Goal: Transaction & Acquisition: Obtain resource

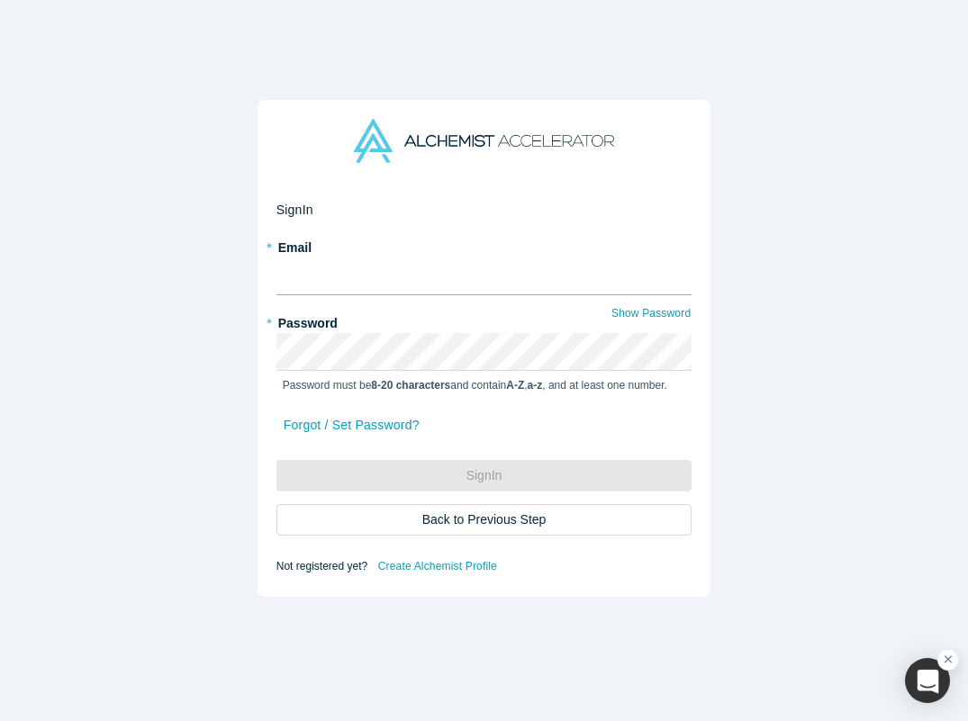
type input "[PERSON_NAME][EMAIL_ADDRESS][DOMAIN_NAME]"
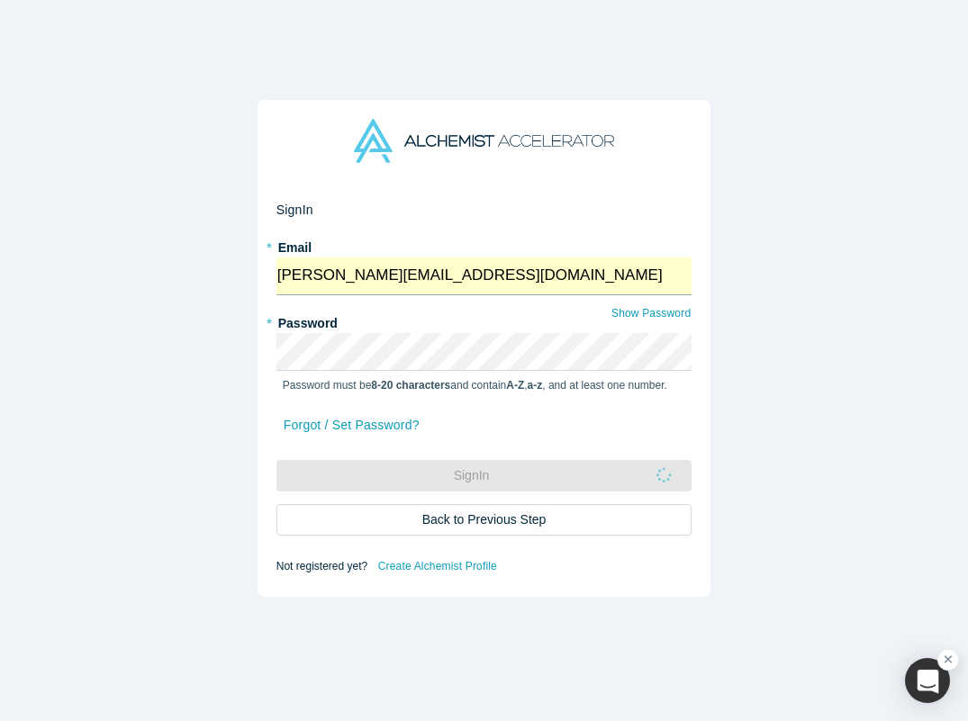
click at [388, 264] on input "[PERSON_NAME][EMAIL_ADDRESS][DOMAIN_NAME]" at bounding box center [485, 277] width 416 height 38
click at [258, 368] on div "Sign In * Email [PERSON_NAME][EMAIL_ADDRESS][DOMAIN_NAME] * Password Show Passw…" at bounding box center [485, 348] width 454 height 497
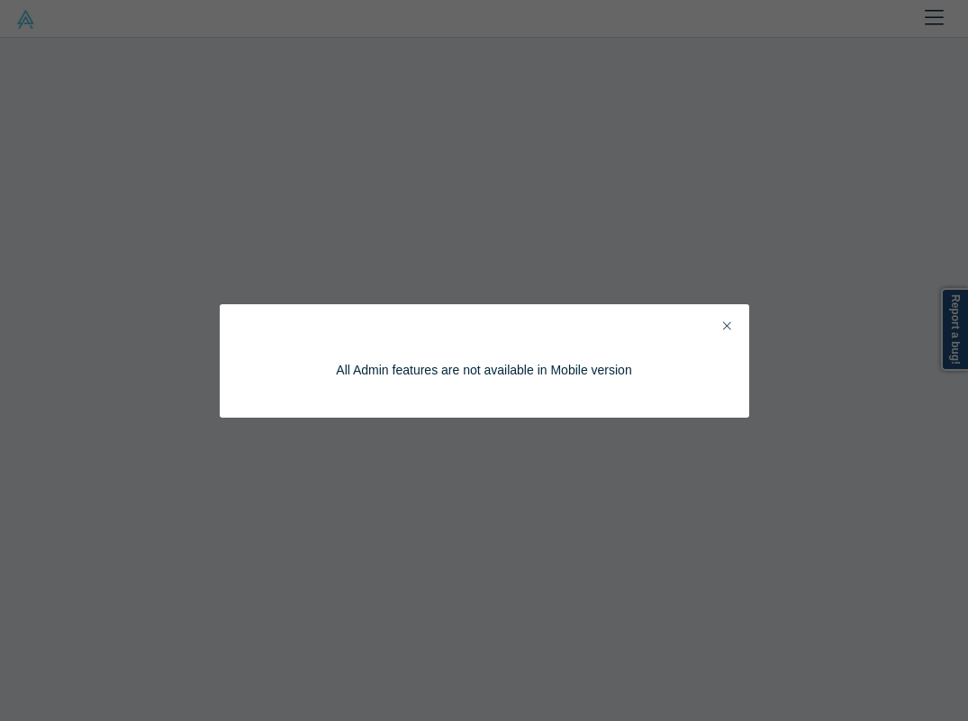
click at [730, 322] on icon "Close" at bounding box center [727, 326] width 8 height 13
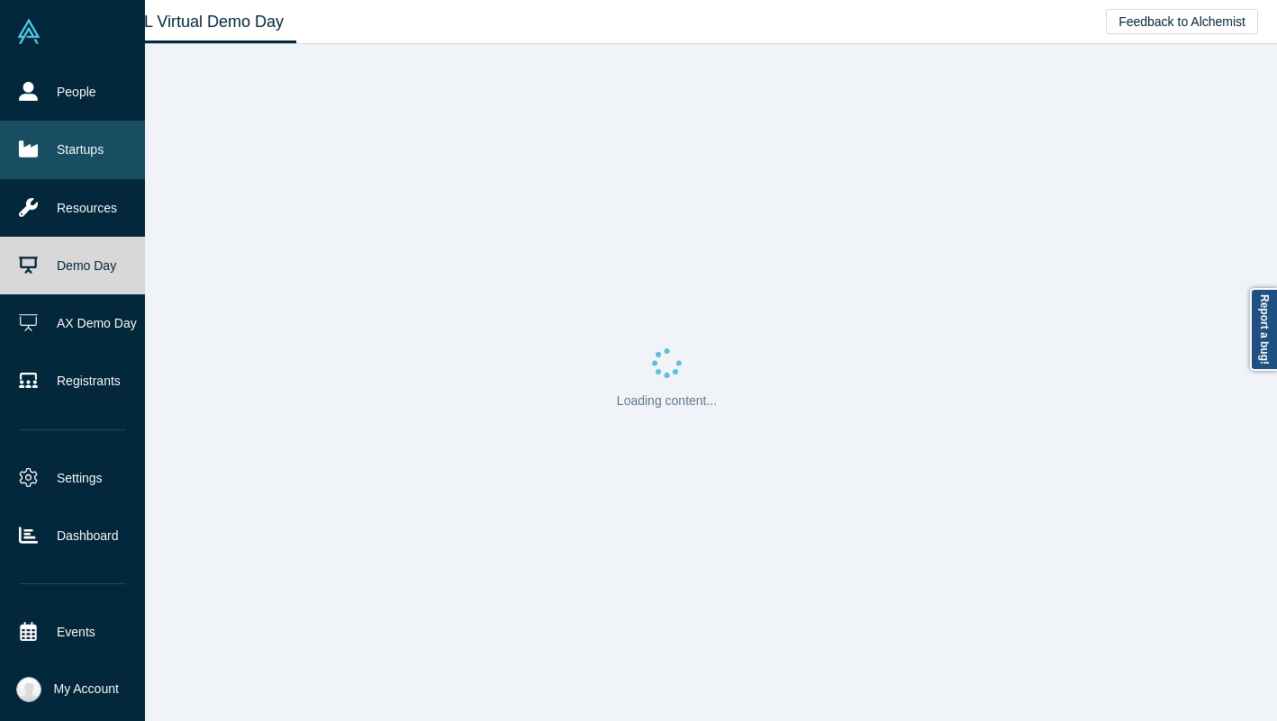
click at [45, 158] on link "Startups" at bounding box center [72, 150] width 145 height 58
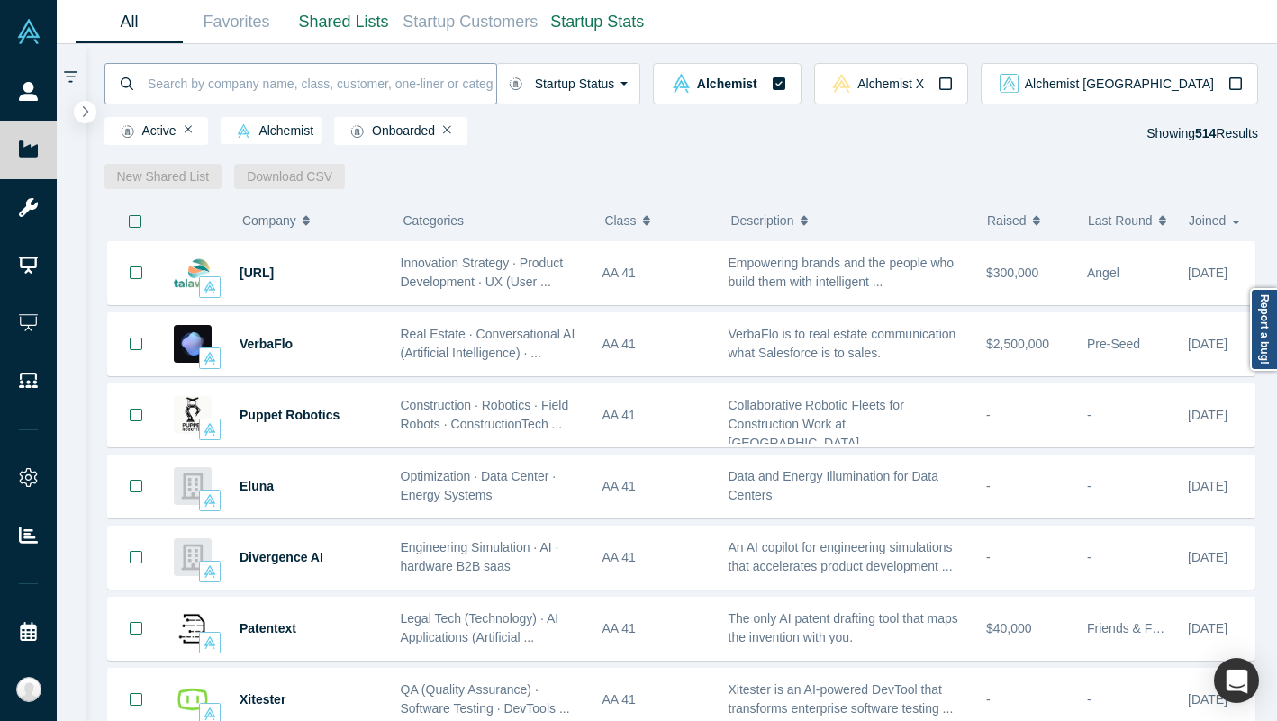
click at [286, 84] on input at bounding box center [321, 83] width 350 height 42
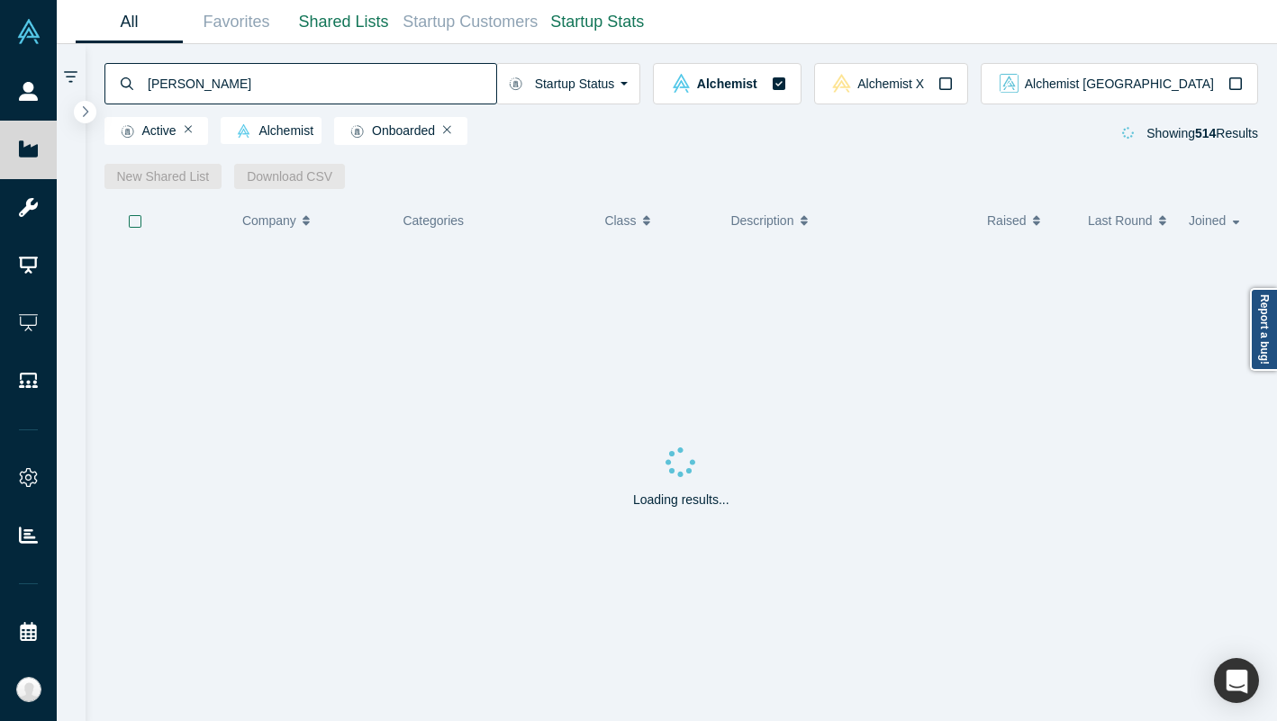
type input "[PERSON_NAME]"
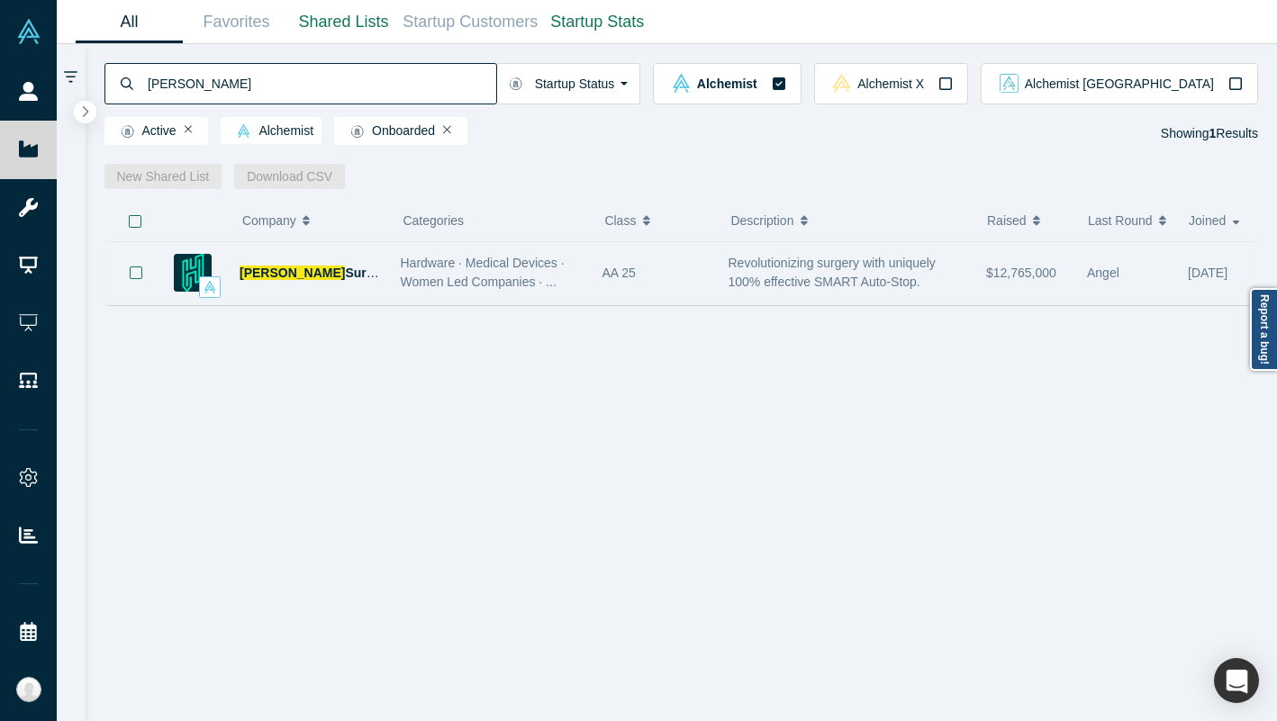
click at [549, 281] on span "Hardware · Medical Devices · Women Led Companies · ..." at bounding box center [483, 272] width 164 height 33
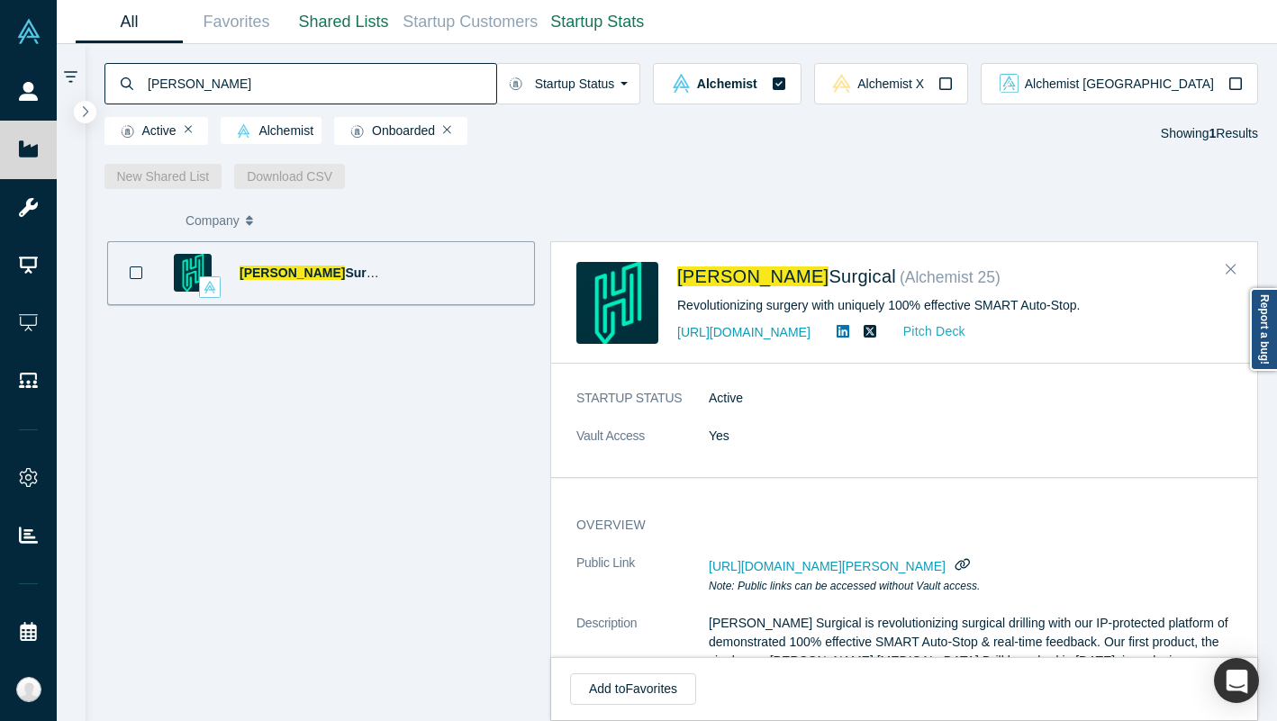
click at [957, 339] on link "Pitch Deck" at bounding box center [925, 332] width 83 height 21
